Goal: Communication & Community: Answer question/provide support

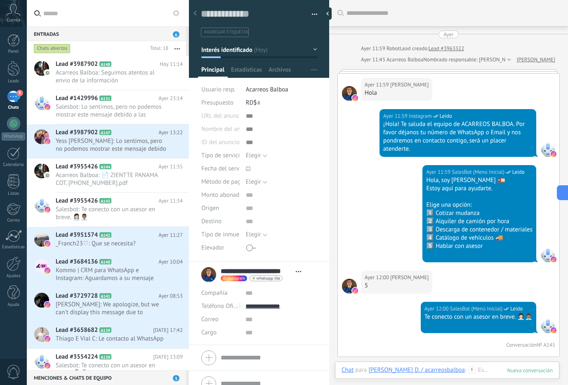
scroll to position [12, 0]
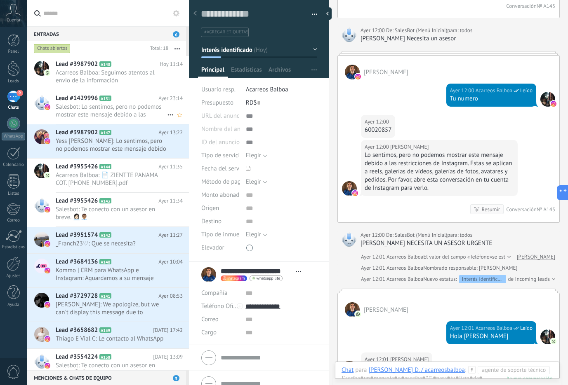
click at [125, 107] on span "Salesbot: Lo sentimos, pero no podemos mostrar este mensaje debido a las restri…" at bounding box center [111, 111] width 111 height 16
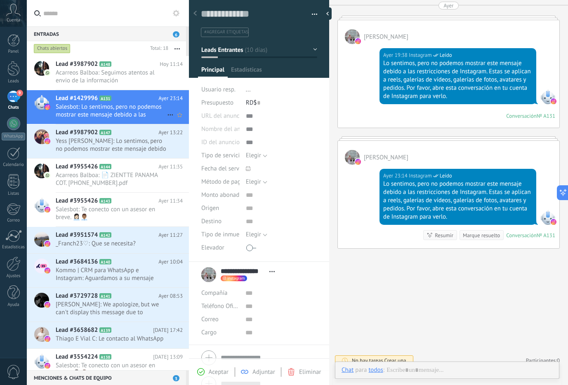
scroll to position [12, 0]
click at [89, 83] on span "Acarreos Balboa: Seguimos atentos al envio de la información" at bounding box center [111, 77] width 111 height 16
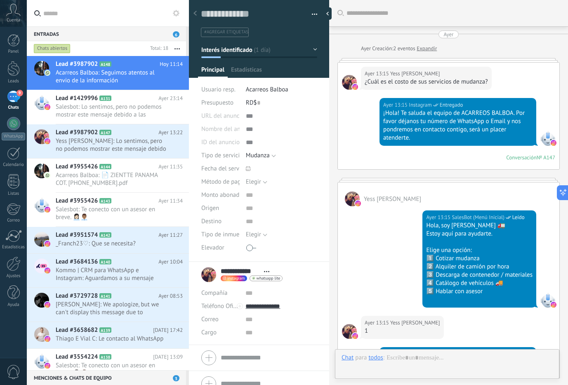
scroll to position [1224, 0]
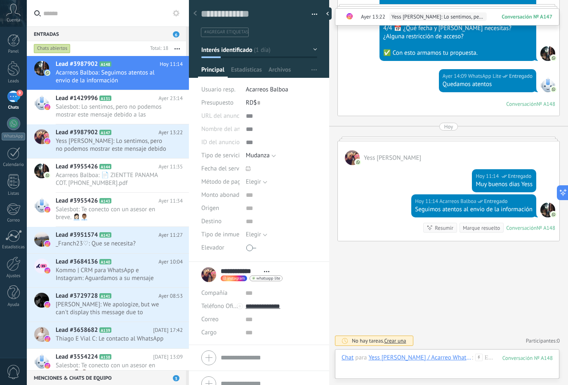
click at [13, 97] on div "9" at bounding box center [13, 97] width 13 height 12
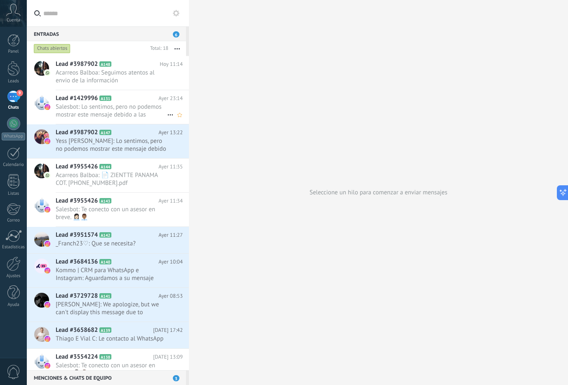
click at [124, 103] on span "Salesbot: Lo sentimos, pero no podemos mostrar este mensaje debido a las restri…" at bounding box center [111, 111] width 111 height 16
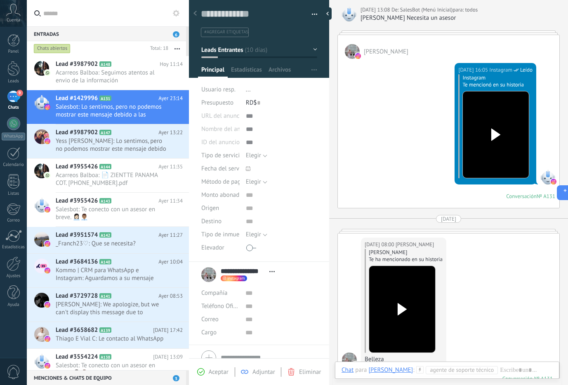
scroll to position [3057, 0]
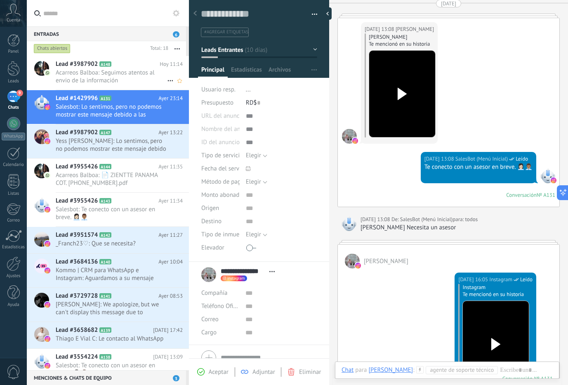
click at [145, 68] on h2 "Lead #3987902 A148" at bounding box center [108, 64] width 104 height 8
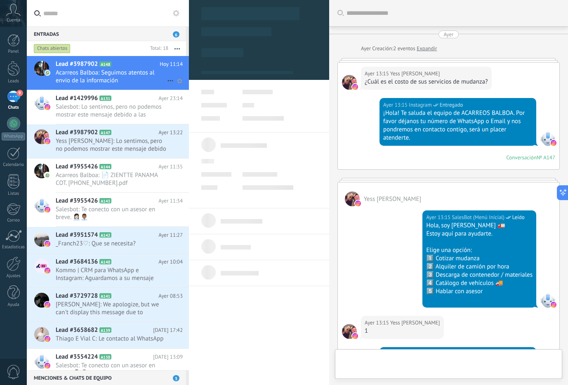
scroll to position [1224, 0]
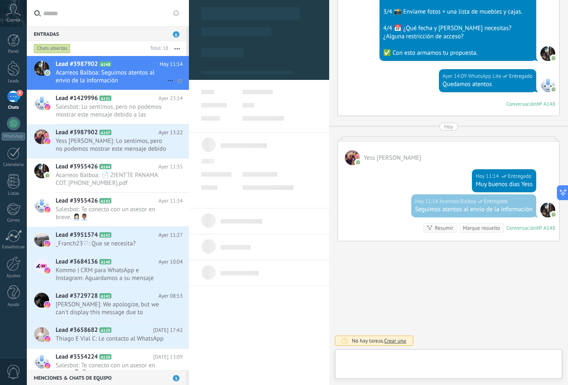
type textarea "**********"
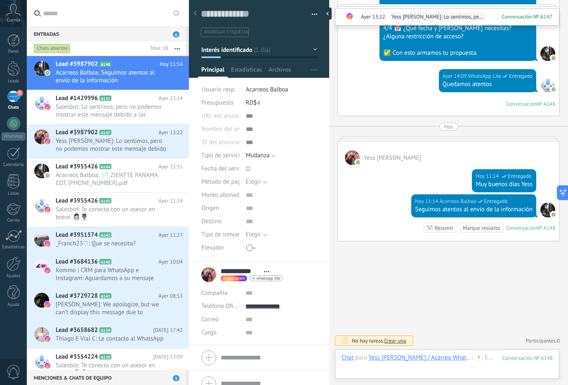
click at [12, 96] on div "9" at bounding box center [13, 97] width 13 height 12
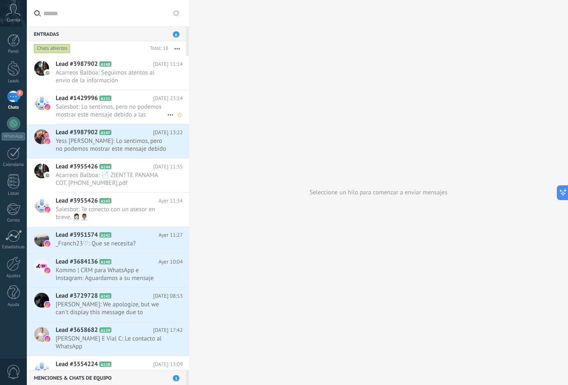
click at [117, 105] on span "Salesbot: Lo sentimos, pero no podemos mostrar este mensaje debido a las restri…" at bounding box center [111, 111] width 111 height 16
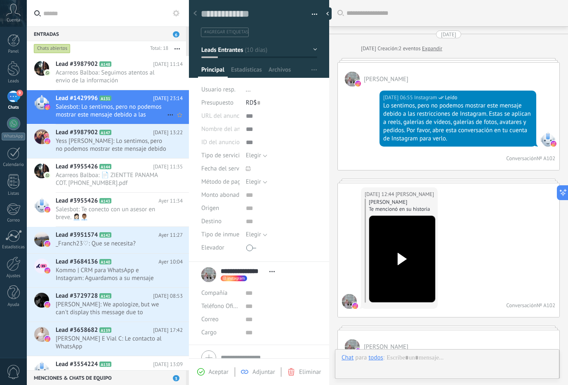
scroll to position [3752, 0]
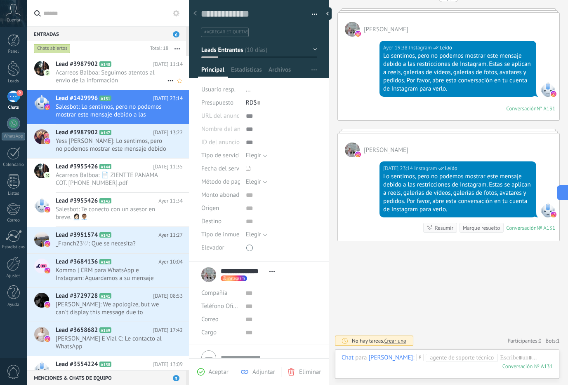
click at [103, 77] on span "Acarreos Balboa: Seguimos atentos al envio de la información" at bounding box center [111, 77] width 111 height 16
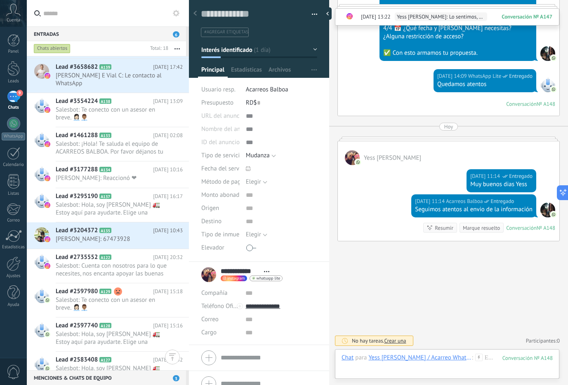
scroll to position [272, 0]
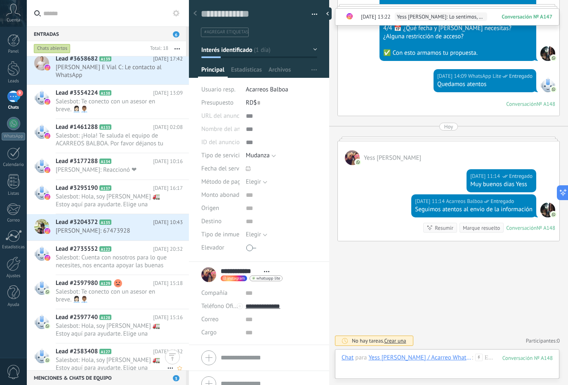
click at [98, 357] on span "Salesbot: [PERSON_NAME], soy [PERSON_NAME] 🚛 Estoy aquí para ayudarte. Elige un…" at bounding box center [111, 365] width 111 height 16
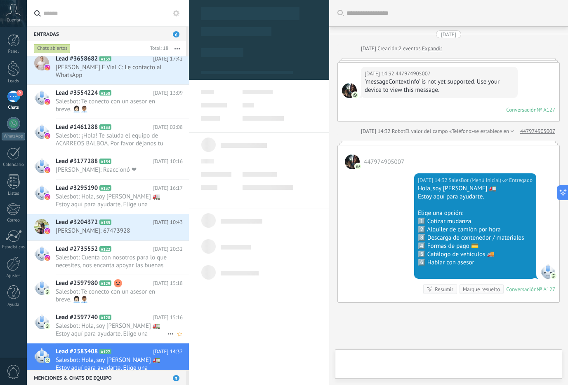
scroll to position [61, 0]
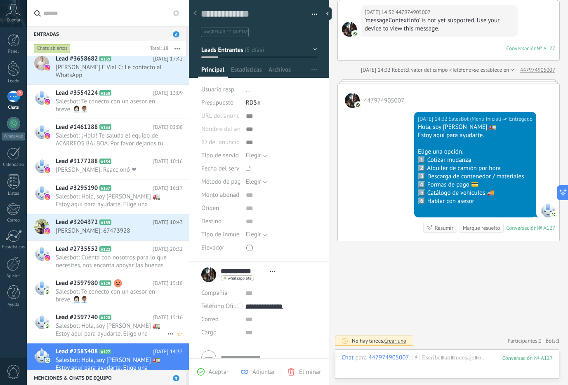
click at [109, 314] on h2 "Lead #2597740 A128" at bounding box center [104, 318] width 97 height 8
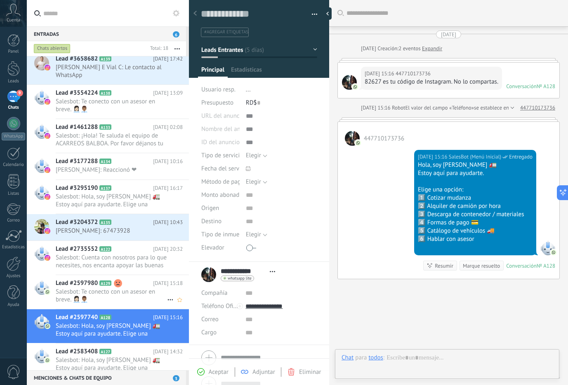
scroll to position [53, 0]
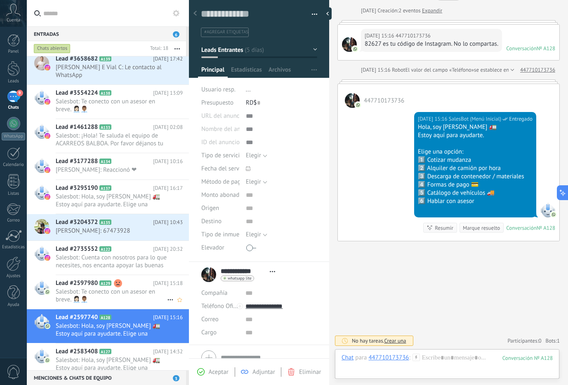
click at [115, 288] on span "Salesbot: Te conecto con un asesor en breve. 👩🏻‍💼👨🏽‍💼" at bounding box center [111, 296] width 111 height 16
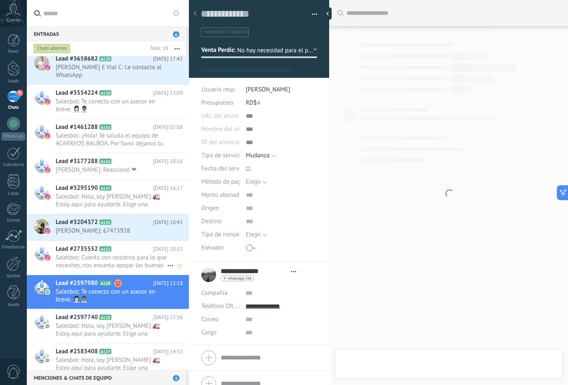
scroll to position [12, 0]
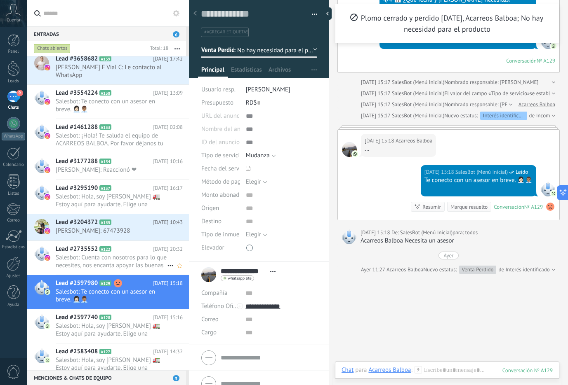
click at [125, 245] on h2 "Lead #2735552 A122" at bounding box center [104, 249] width 97 height 8
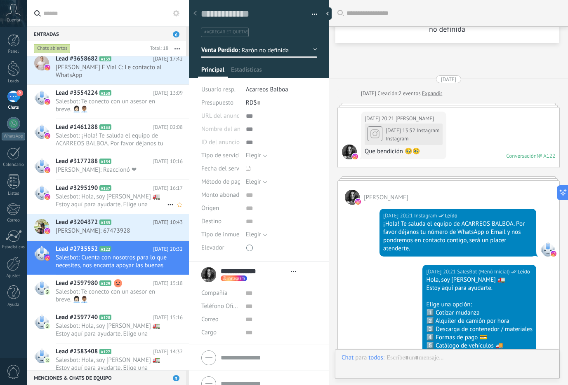
scroll to position [683, 0]
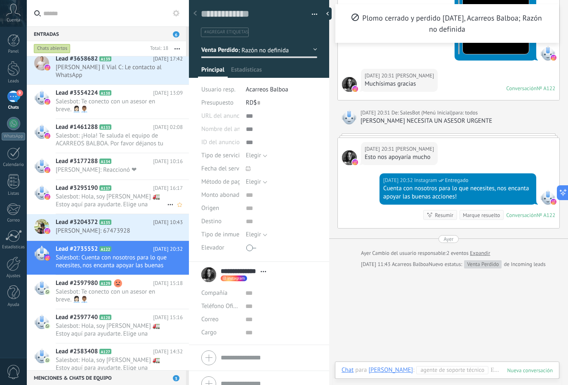
click at [130, 193] on span "Salesbot: [PERSON_NAME], soy [PERSON_NAME] 🚛 Estoy aquí para ayudarte. Elige un…" at bounding box center [111, 201] width 111 height 16
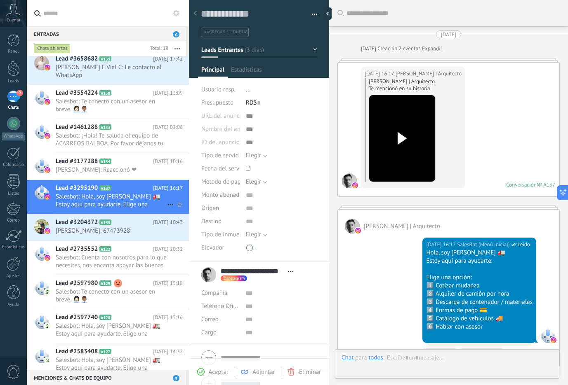
scroll to position [126, 0]
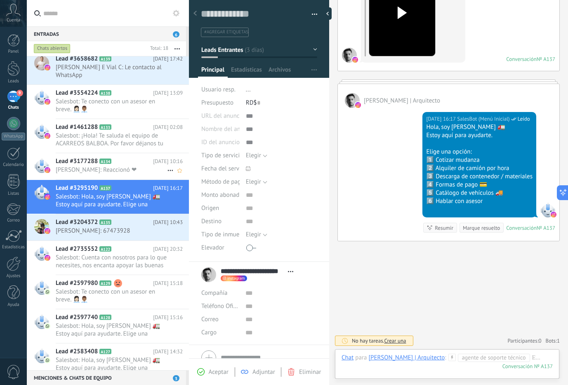
click at [120, 157] on icon at bounding box center [118, 161] width 8 height 8
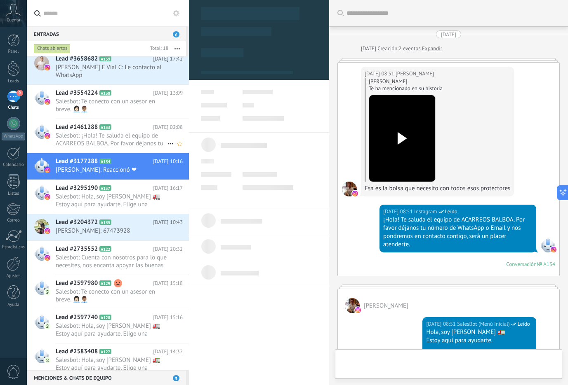
scroll to position [507, 0]
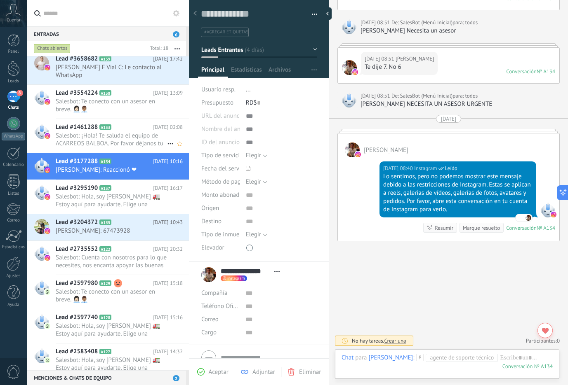
click at [130, 132] on span "Salesbot: ¡Hola! Te saluda el equipo de ACARREOS BALBOA. Por favor déjanos tu n…" at bounding box center [111, 140] width 111 height 16
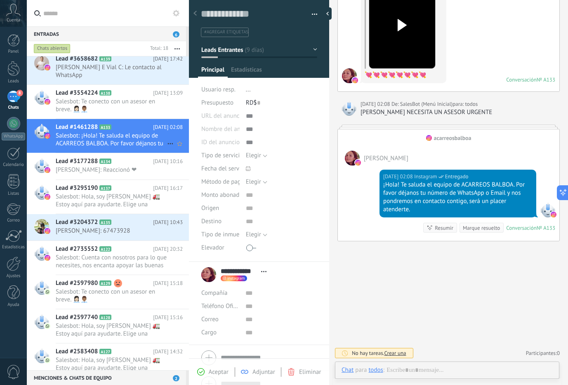
scroll to position [12, 0]
click at [96, 98] on span "Salesbot: Te conecto con un asesor en breve. 👩🏻‍💼👨🏽‍💼" at bounding box center [111, 106] width 111 height 16
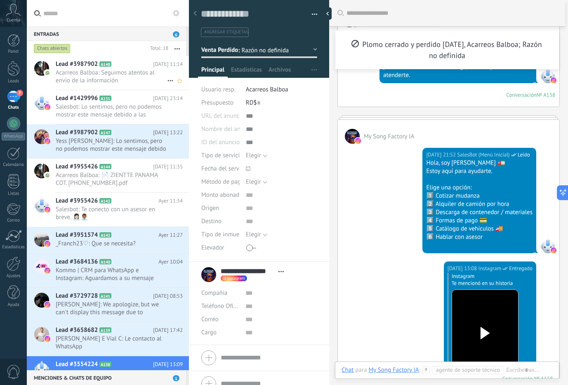
click at [123, 69] on span "Acarreos Balboa: Seguimos atentos al envio de la información" at bounding box center [111, 77] width 111 height 16
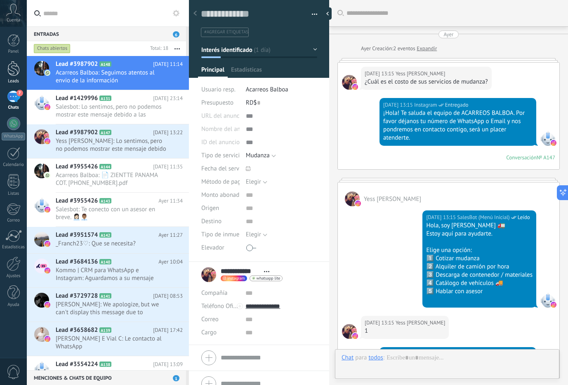
scroll to position [1224, 0]
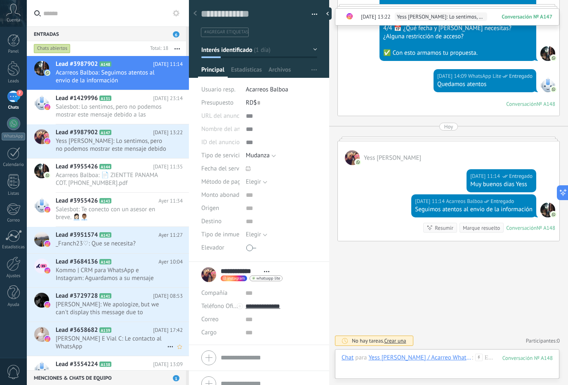
click at [97, 326] on div "Lead #3658682 A139 31/08/2025 17:42 Thiago E Vial C: Le contacto al WhatsApp" at bounding box center [122, 339] width 133 height 34
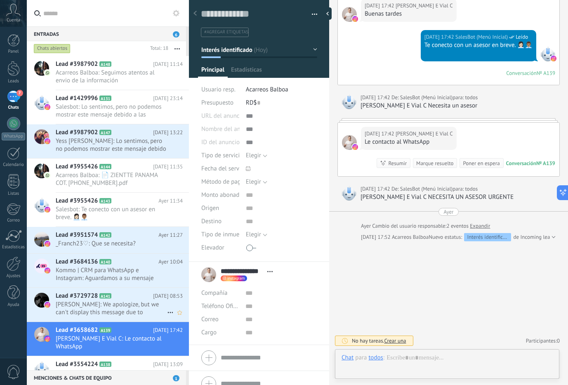
scroll to position [12, 0]
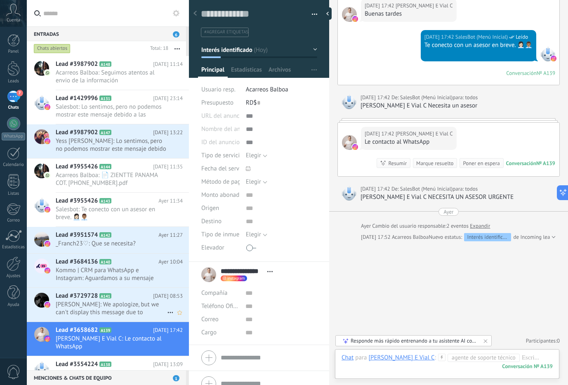
click at [117, 298] on icon at bounding box center [118, 296] width 8 height 8
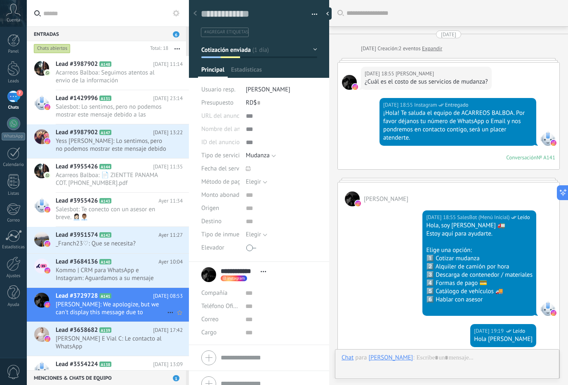
scroll to position [869, 0]
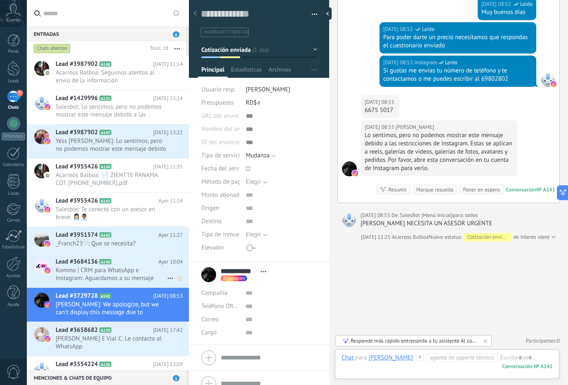
click at [137, 269] on span "Kommo | CRM para WhatsApp e Instagram: Aguardamos a su mensaje desde el chat de…" at bounding box center [111, 275] width 111 height 16
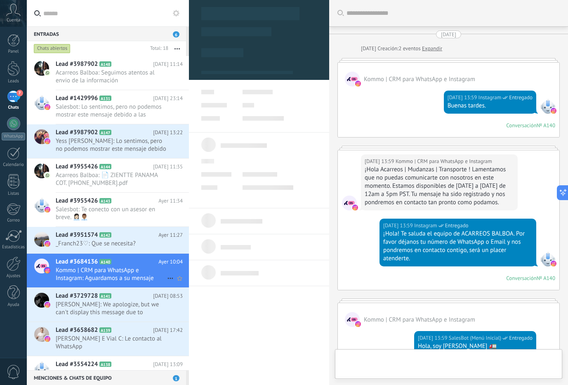
scroll to position [1290, 0]
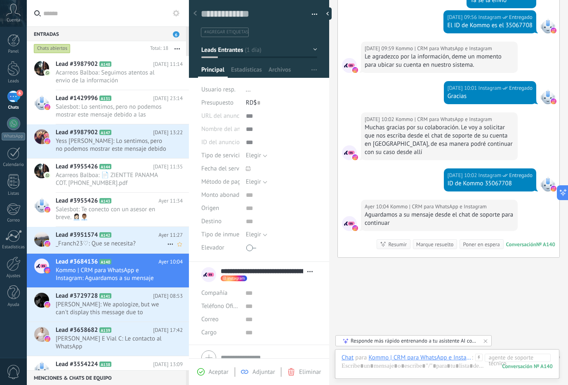
click at [144, 239] on h2 "Lead #3951574 A142" at bounding box center [107, 235] width 103 height 8
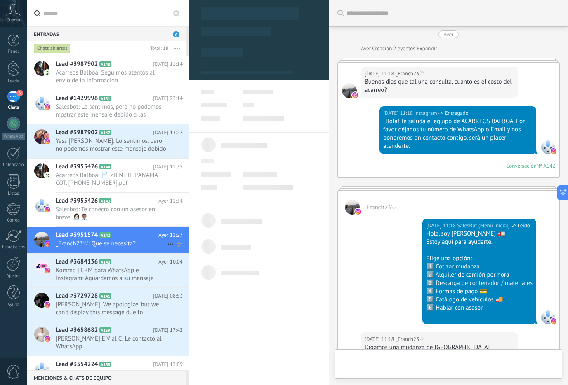
scroll to position [678, 0]
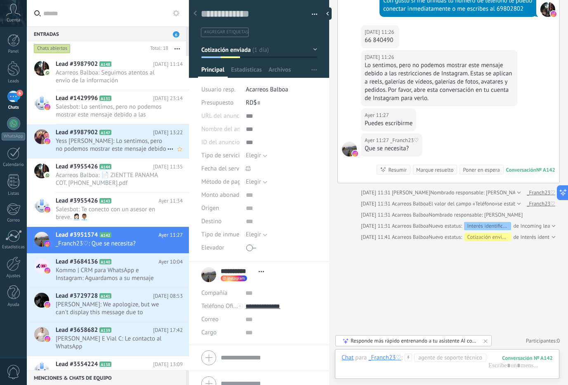
click at [111, 147] on span "Yess [PERSON_NAME]: Lo sentimos, pero no podemos mostrar este mensaje debido a …" at bounding box center [111, 145] width 111 height 16
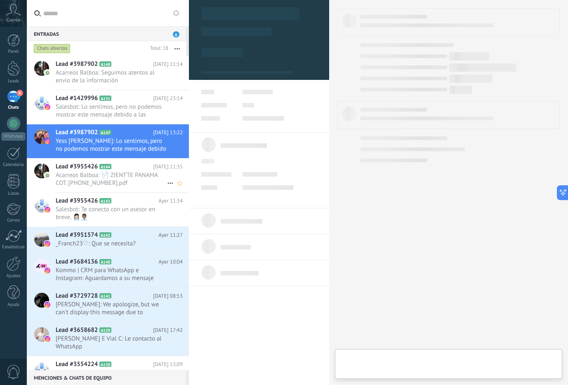
type textarea "**********"
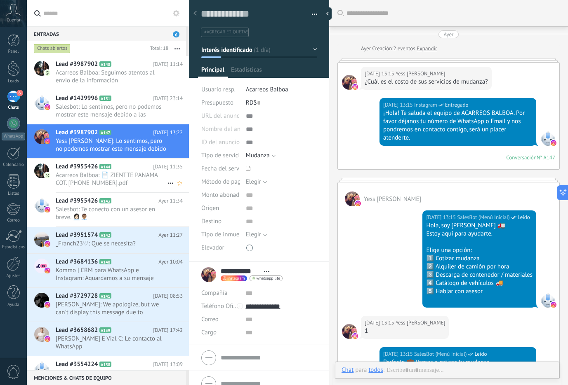
scroll to position [698, 0]
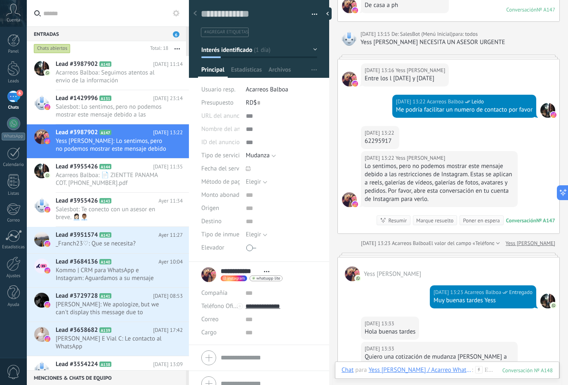
click at [68, 36] on div "Entradas 6" at bounding box center [106, 33] width 159 height 15
click at [55, 28] on div "Entradas 6" at bounding box center [106, 33] width 159 height 15
click at [68, 12] on input "text" at bounding box center [112, 13] width 139 height 26
click at [135, 16] on input "text" at bounding box center [112, 13] width 139 height 26
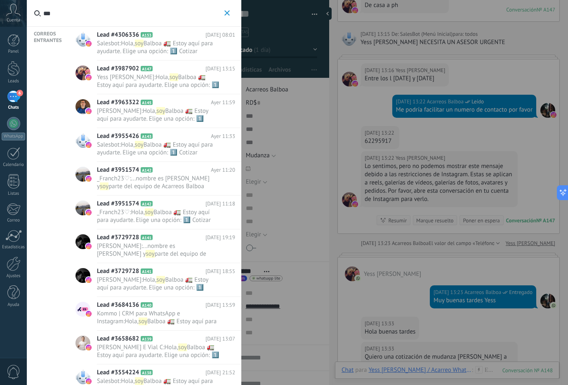
type input "***"
click at [146, 44] on span "Balboa 🚛 Estoy aquí para ayudarte. Elige una opción: 1️⃣ Cotizar mudanza 2️⃣ Al…" at bounding box center [156, 63] width 118 height 47
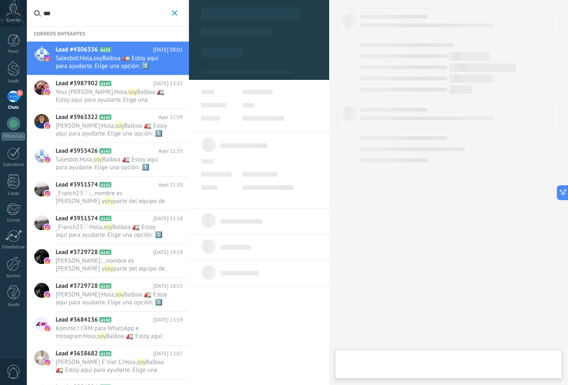
type textarea "**********"
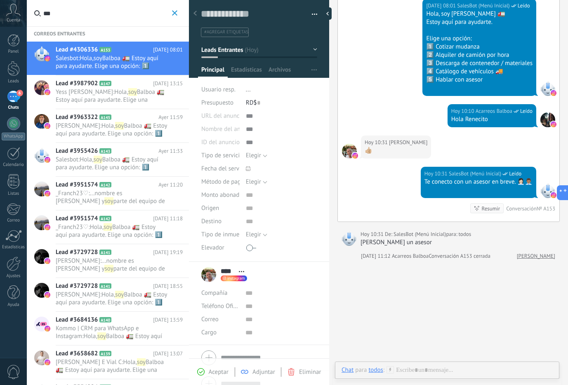
scroll to position [239, 0]
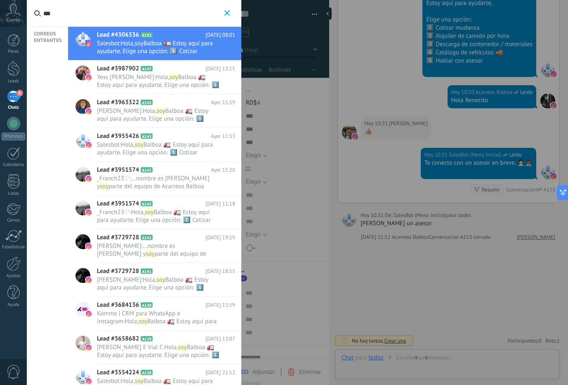
click at [63, 13] on input "***" at bounding box center [132, 13] width 179 height 26
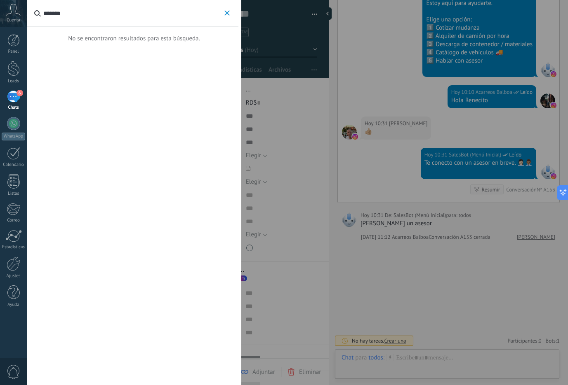
type input "*******"
click at [228, 9] on button "*******" at bounding box center [226, 13] width 9 height 10
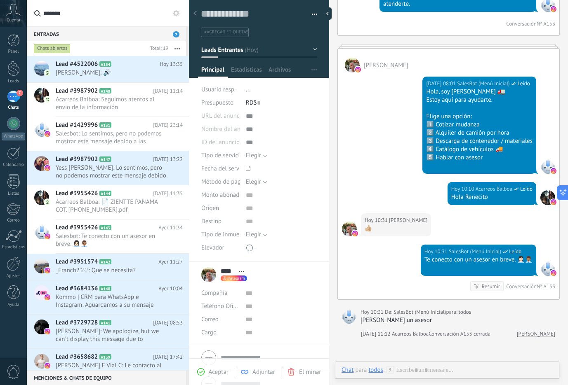
scroll to position [102, 0]
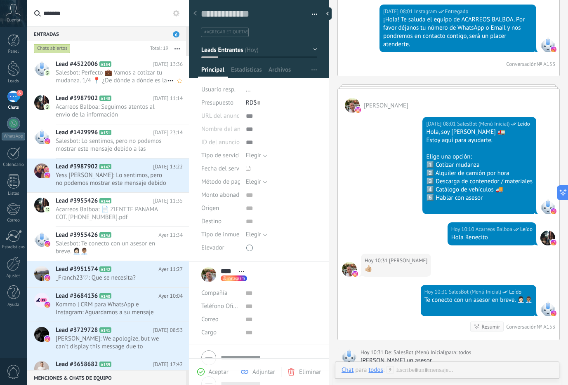
click at [127, 73] on span "Salesbot: Perfecto 💼 Vamos a cotizar tu mudanza. 1/4 📍 ¿De dónde a dónde es la …" at bounding box center [111, 77] width 111 height 16
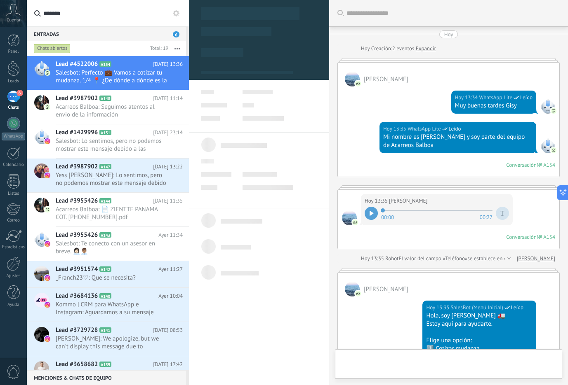
scroll to position [406, 0]
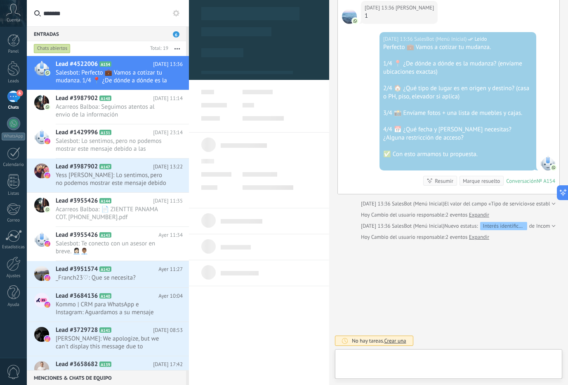
type textarea "**********"
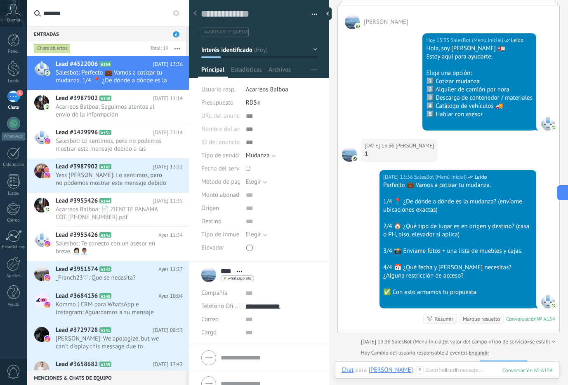
scroll to position [263, 0]
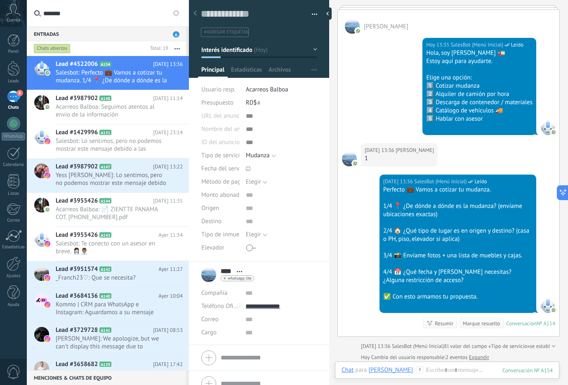
click at [346, 76] on div "Hoy 13:35 SalesBot (Menú Inicial) Leído Hola, soy Balboa 🚛 Estoy aquí para ayud…" at bounding box center [448, 89] width 221 height 110
